Goal: Find specific page/section: Find specific page/section

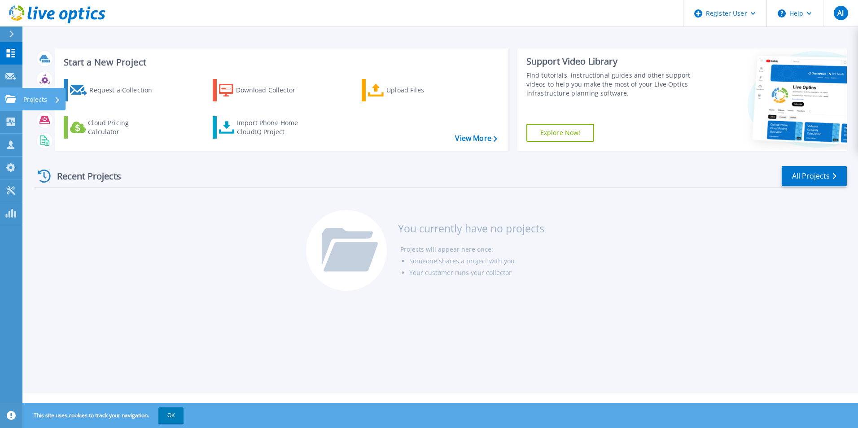
click at [8, 101] on icon at bounding box center [10, 99] width 11 height 8
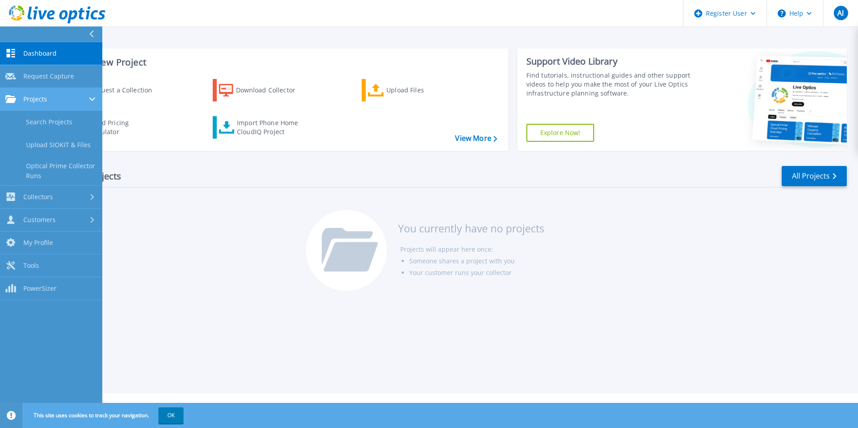
click at [39, 100] on span "Projects" at bounding box center [35, 99] width 24 height 8
click at [44, 96] on span "Projects" at bounding box center [35, 99] width 24 height 8
click at [48, 117] on link "Search Projects" at bounding box center [51, 122] width 102 height 23
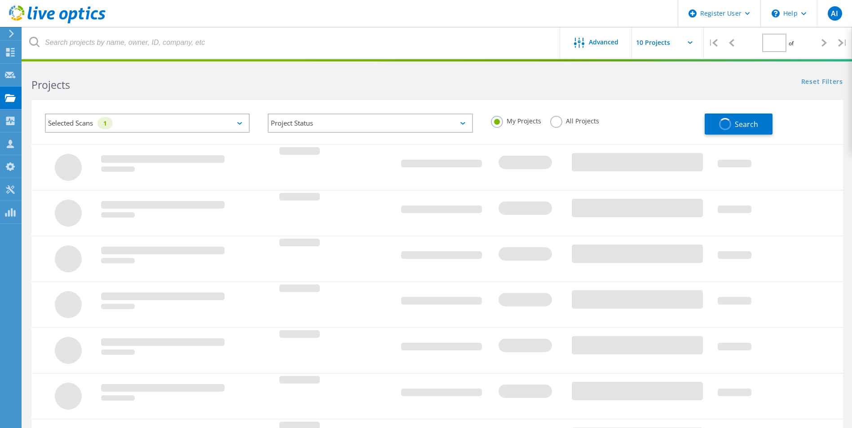
type input "1"
click at [552, 124] on label "All Projects" at bounding box center [574, 120] width 49 height 9
click at [0, 0] on input "All Projects" at bounding box center [0, 0] width 0 height 0
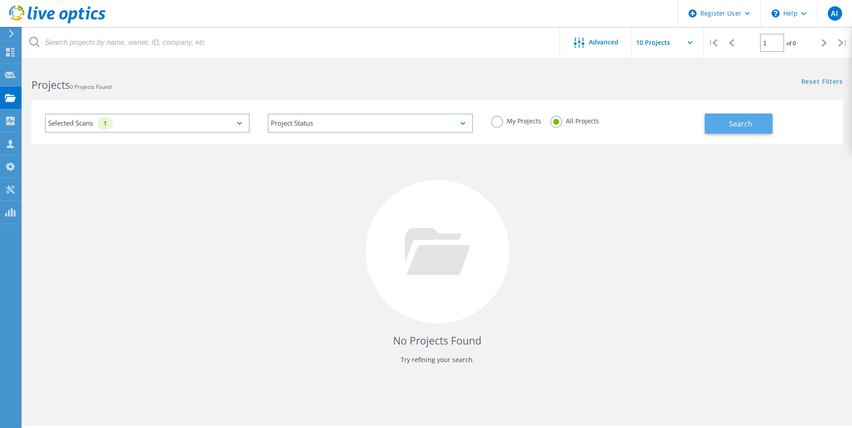
click at [756, 124] on button "Search" at bounding box center [738, 124] width 68 height 20
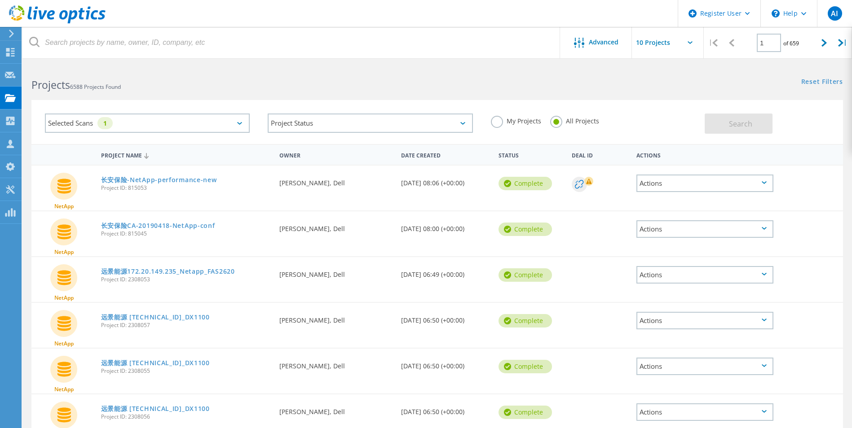
click at [182, 123] on div "Selected Scans 1" at bounding box center [147, 123] width 205 height 19
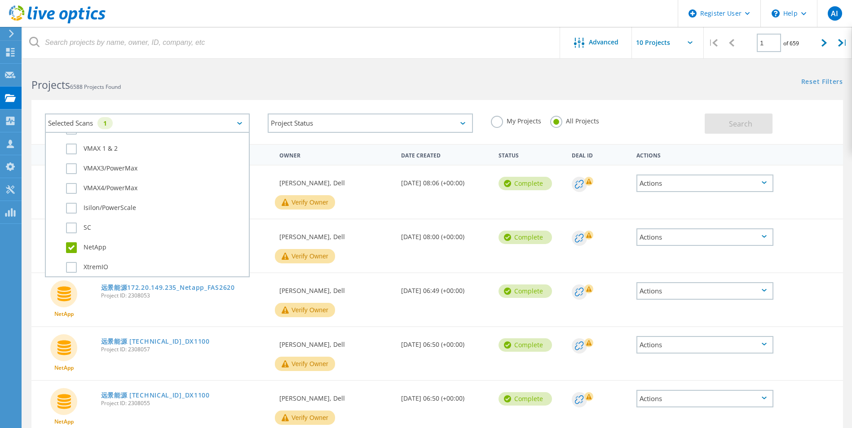
scroll to position [269, 0]
click at [66, 250] on label "NetApp" at bounding box center [155, 248] width 178 height 11
click at [0, 0] on input "NetApp" at bounding box center [0, 0] width 0 height 0
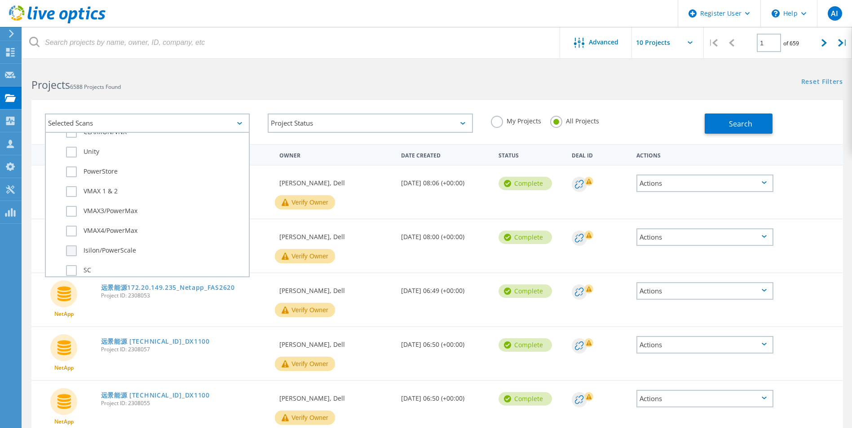
click at [71, 249] on label "Isilon/PowerScale" at bounding box center [155, 251] width 178 height 11
click at [0, 0] on input "Isilon/PowerScale" at bounding box center [0, 0] width 0 height 0
click at [727, 126] on button "Search" at bounding box center [738, 124] width 68 height 20
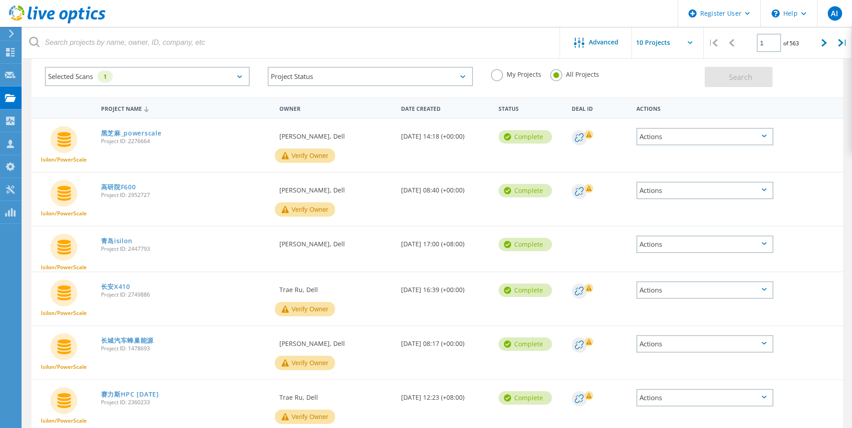
scroll to position [0, 0]
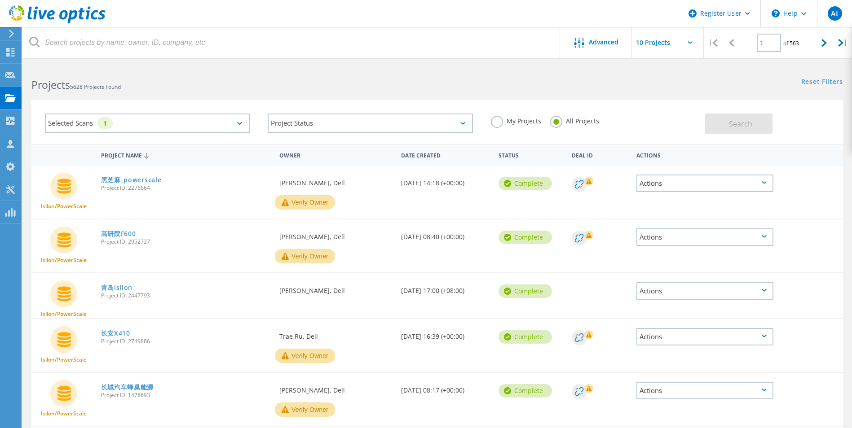
click at [139, 122] on div "Selected Scans 1" at bounding box center [147, 123] width 205 height 19
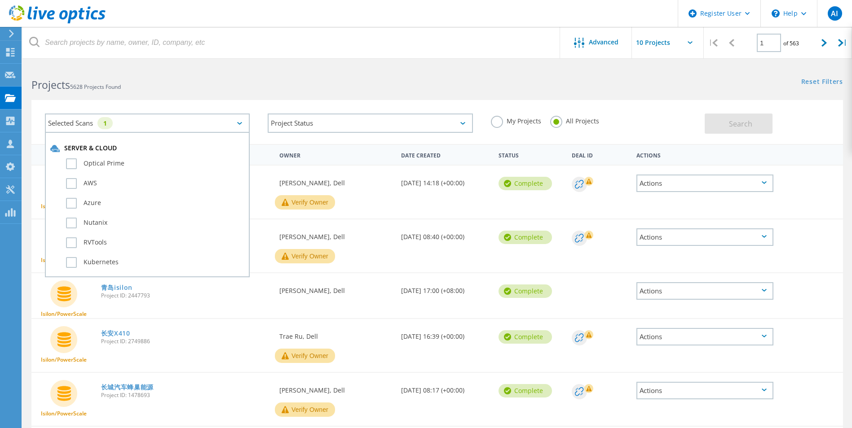
click at [139, 122] on div "Selected Scans 1" at bounding box center [147, 123] width 205 height 19
